Goal: Task Accomplishment & Management: Manage account settings

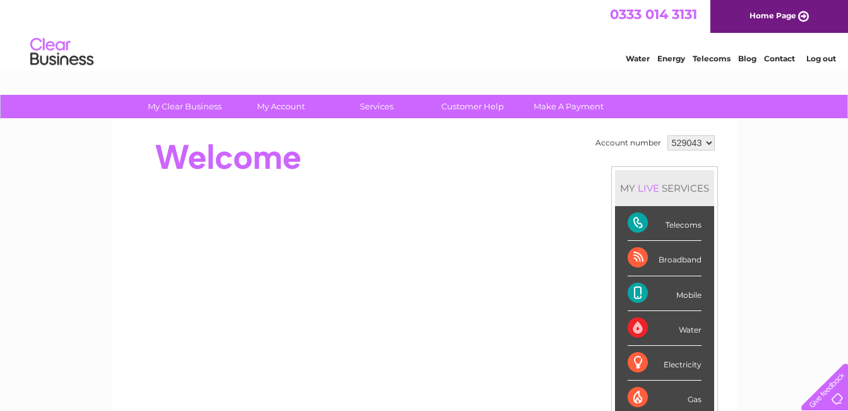
click at [818, 59] on link "Log out" at bounding box center [822, 58] width 30 height 9
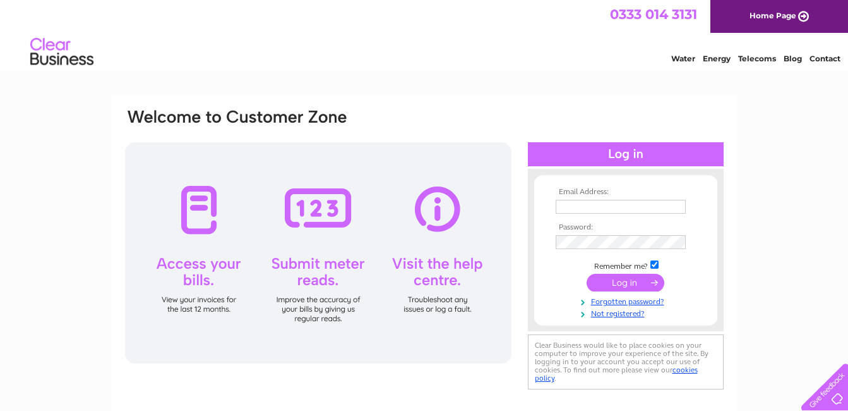
click at [628, 207] on input "text" at bounding box center [621, 207] width 130 height 14
type input "yvesshama@hotmail.com"
click at [623, 282] on input "submit" at bounding box center [626, 282] width 78 height 18
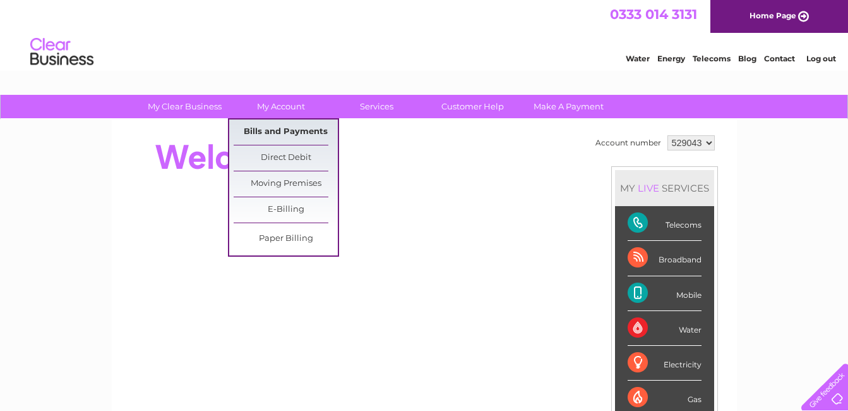
click at [275, 129] on link "Bills and Payments" at bounding box center [286, 131] width 104 height 25
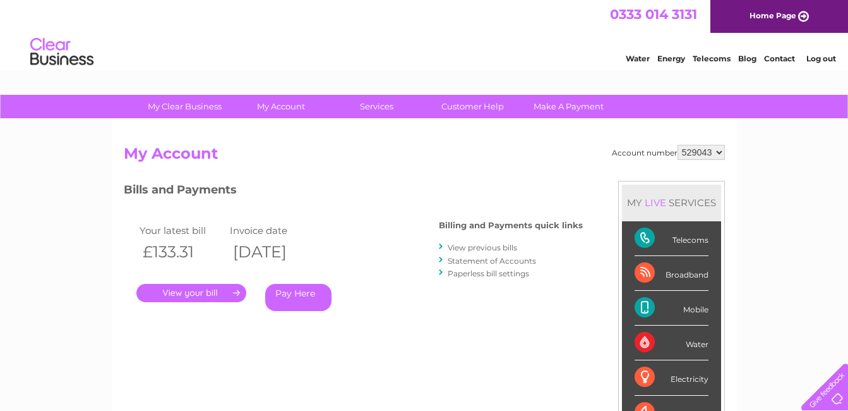
click at [203, 296] on link "." at bounding box center [191, 293] width 110 height 18
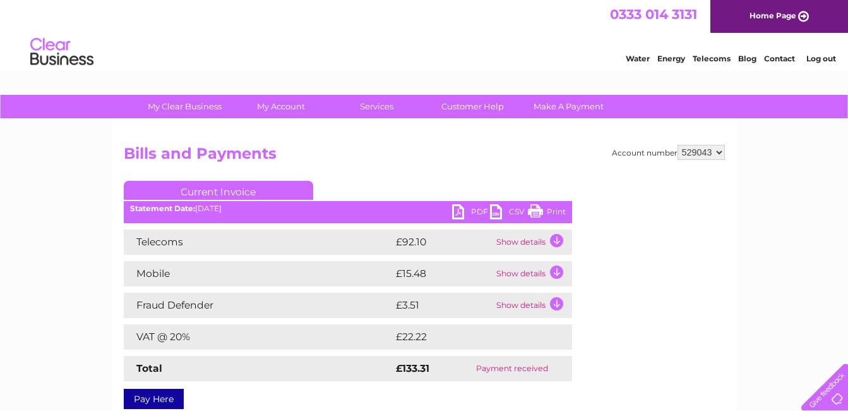
click at [831, 60] on link "Log out" at bounding box center [822, 58] width 30 height 9
